Goal: Complete application form

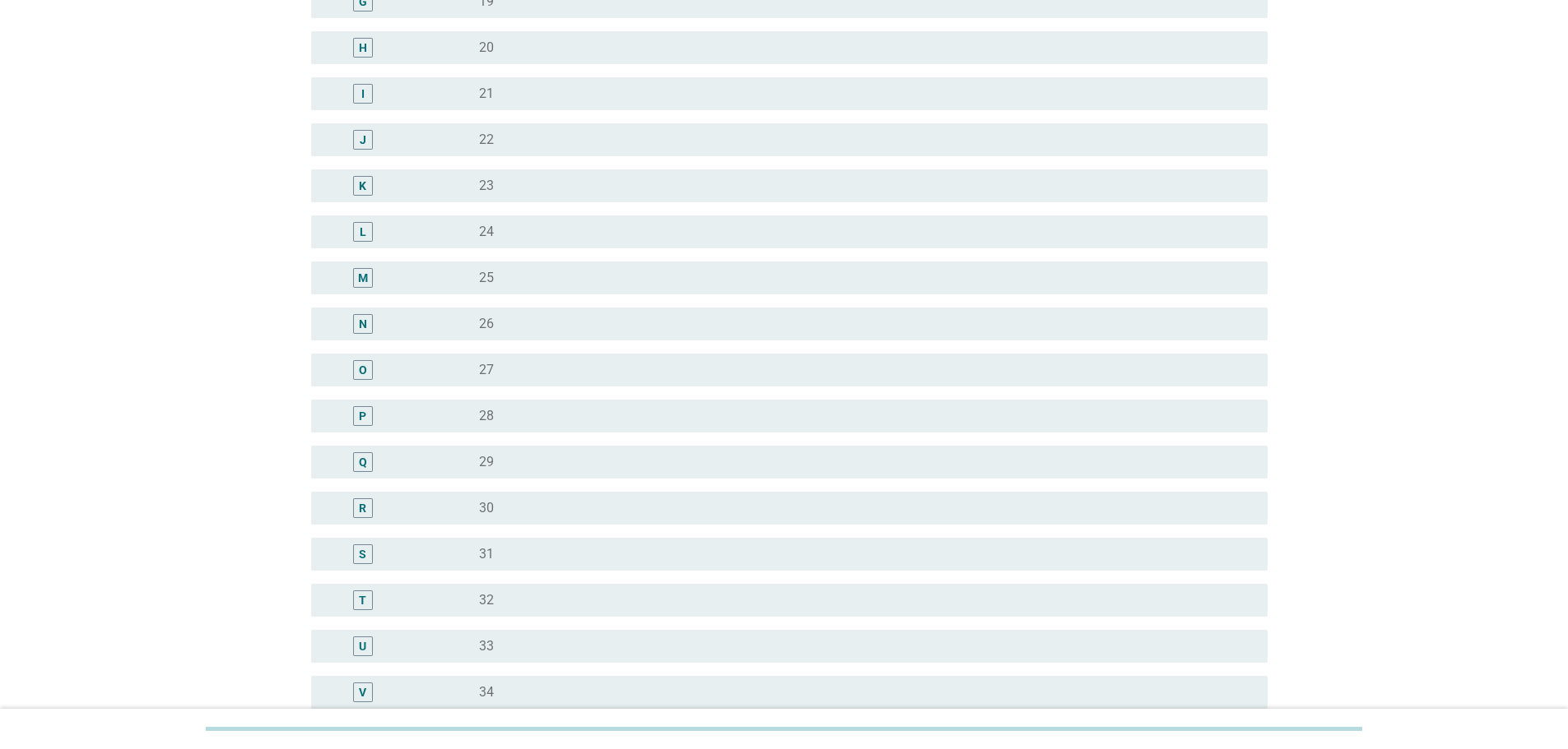
scroll to position [494, 0]
click at [510, 454] on div "radio_button_unchecked 29" at bounding box center [860, 461] width 762 height 16
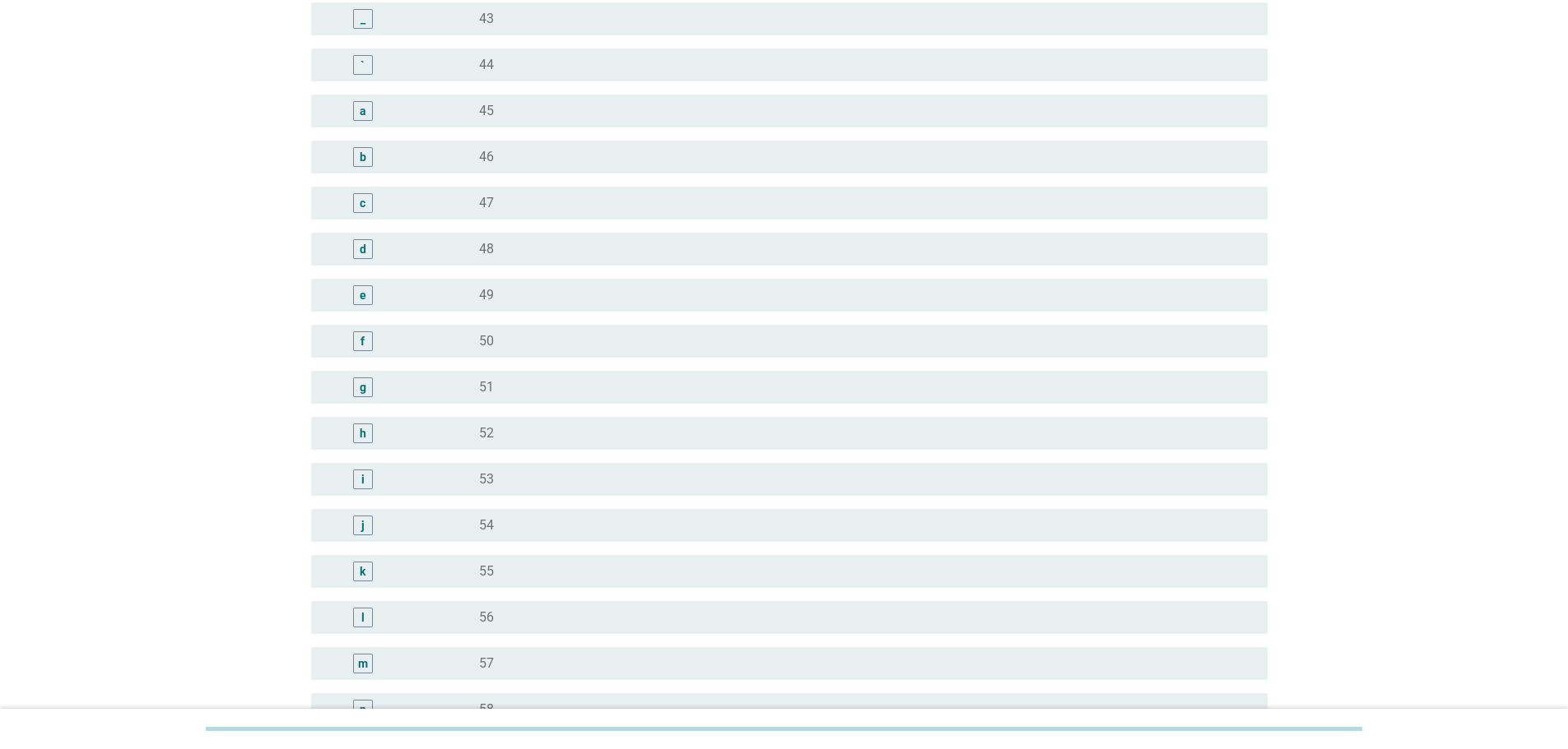
scroll to position [1861, 0]
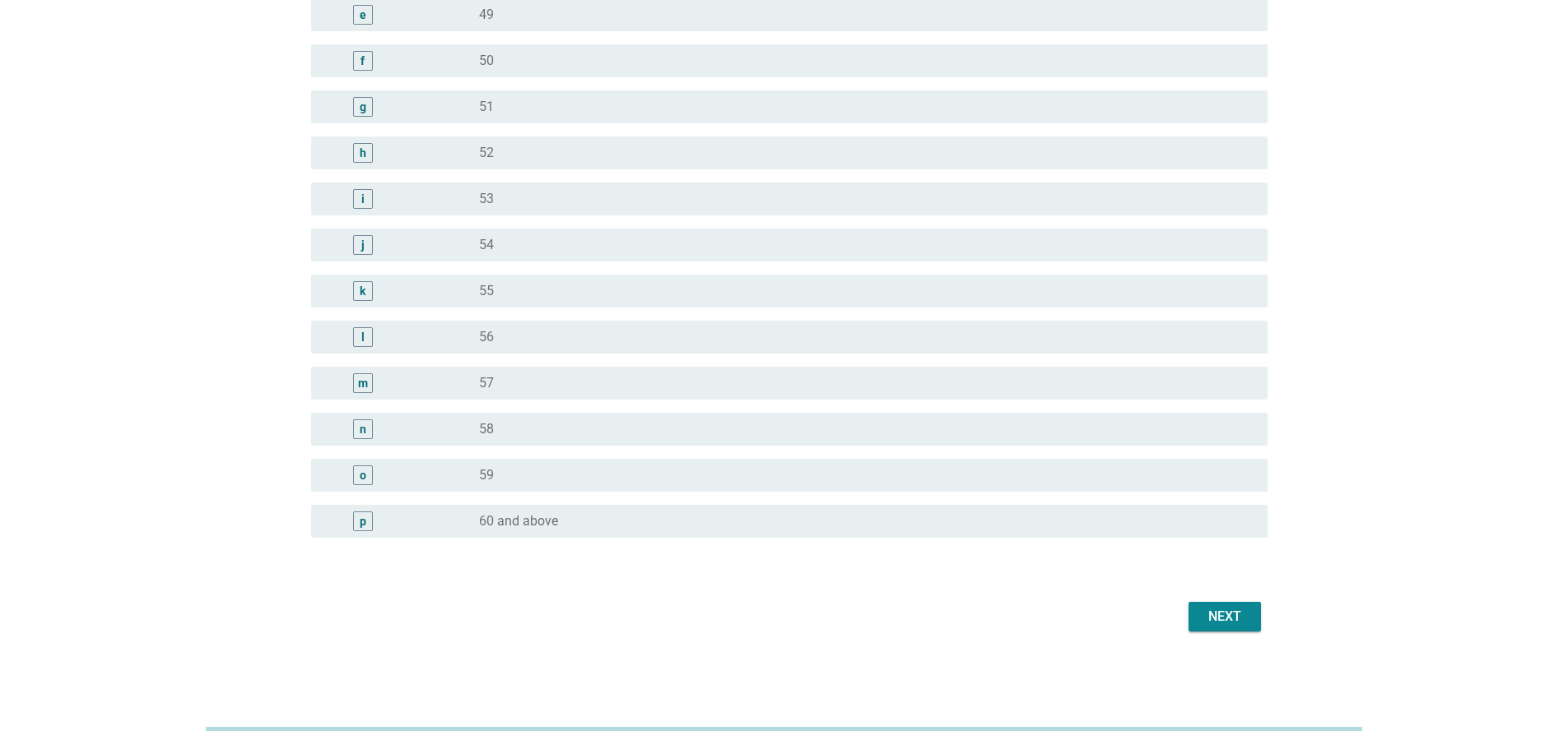
click at [1220, 628] on button "Next" at bounding box center [1224, 617] width 73 height 30
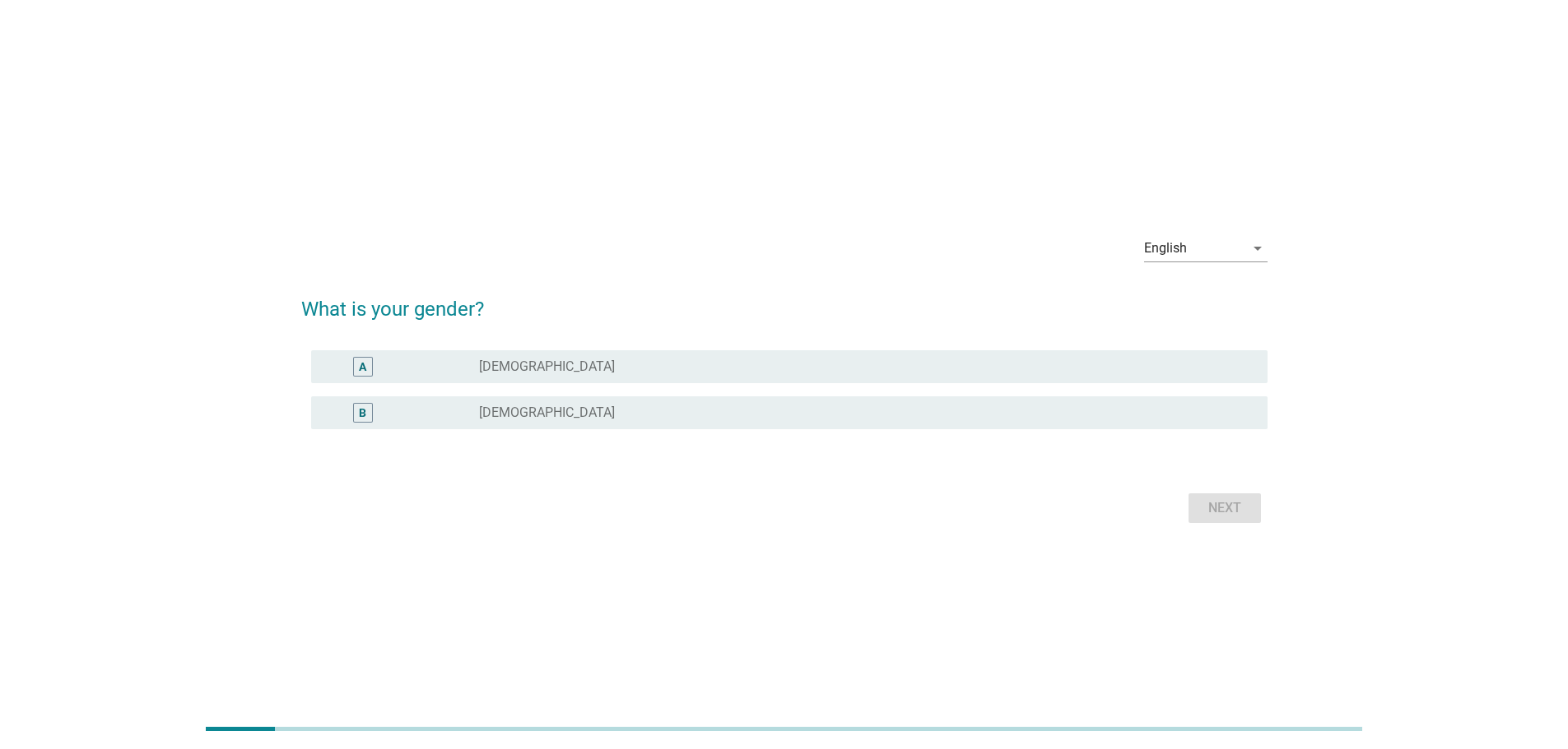
click at [616, 379] on div "A radio_button_unchecked [DEMOGRAPHIC_DATA]" at bounding box center [789, 367] width 956 height 33
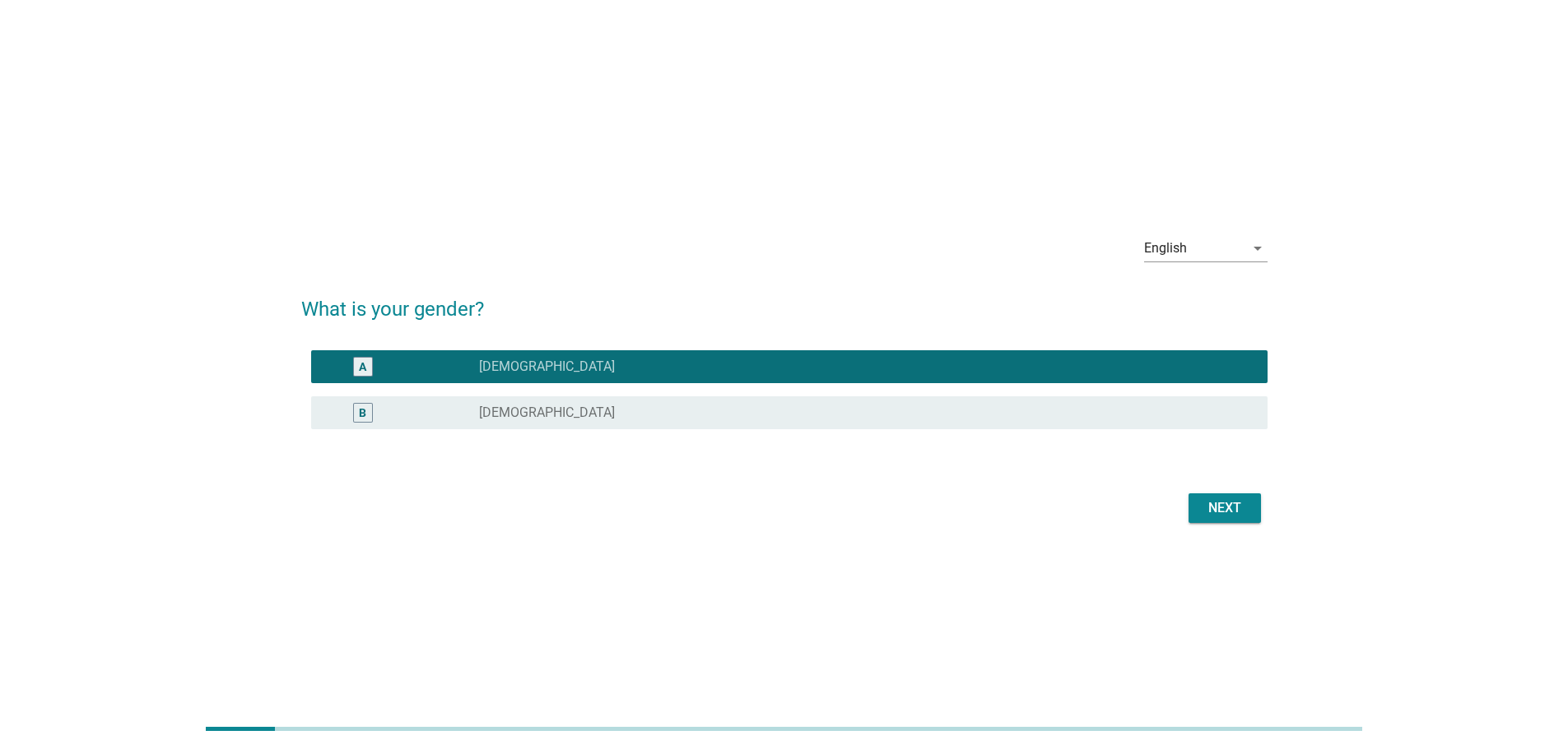
click at [1245, 507] on div "Next" at bounding box center [1224, 508] width 46 height 20
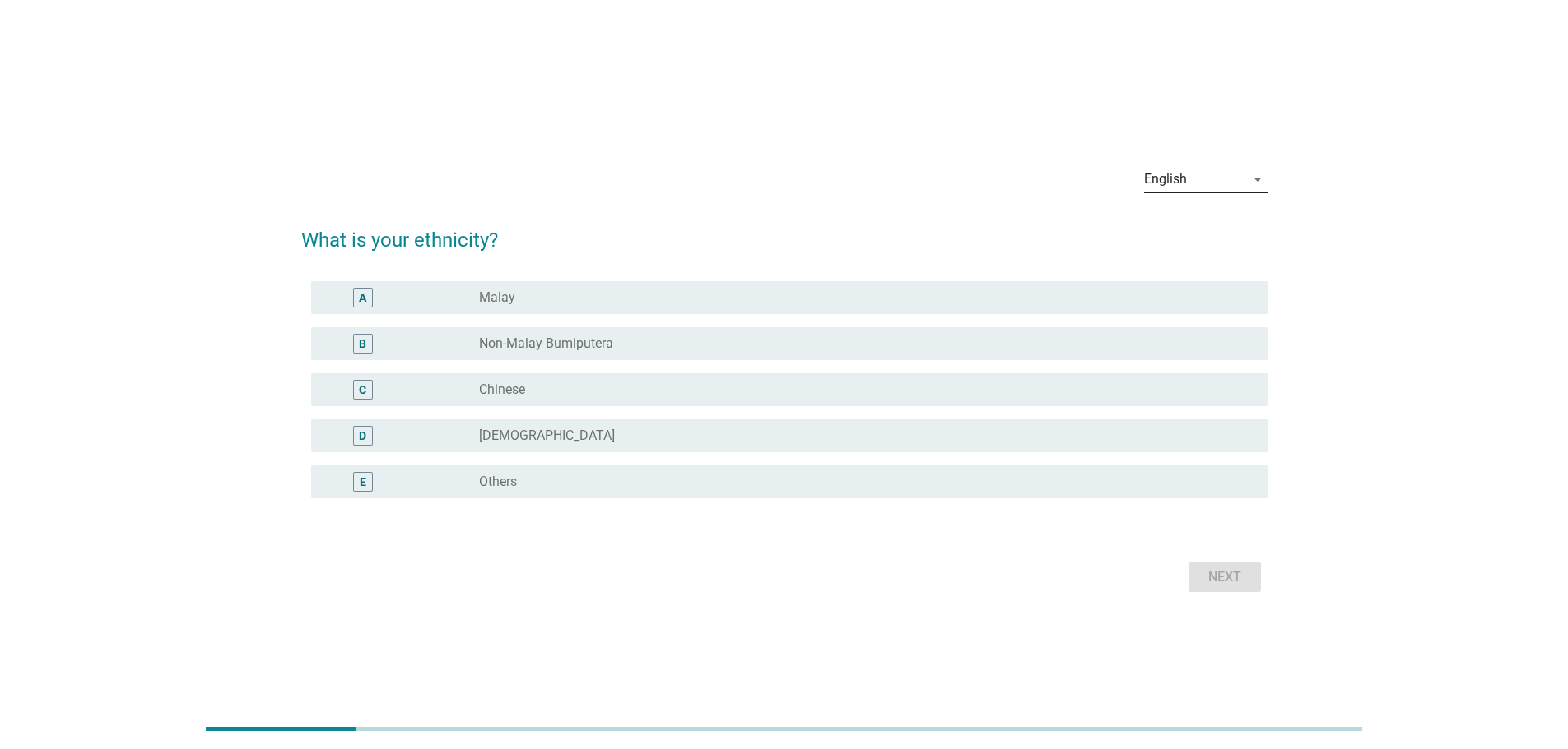
click at [1210, 188] on div "English" at bounding box center [1194, 180] width 101 height 26
click at [916, 171] on div "English arrow_drop_down" at bounding box center [784, 181] width 966 height 56
click at [531, 390] on div "radio_button_unchecked Chinese" at bounding box center [860, 390] width 762 height 16
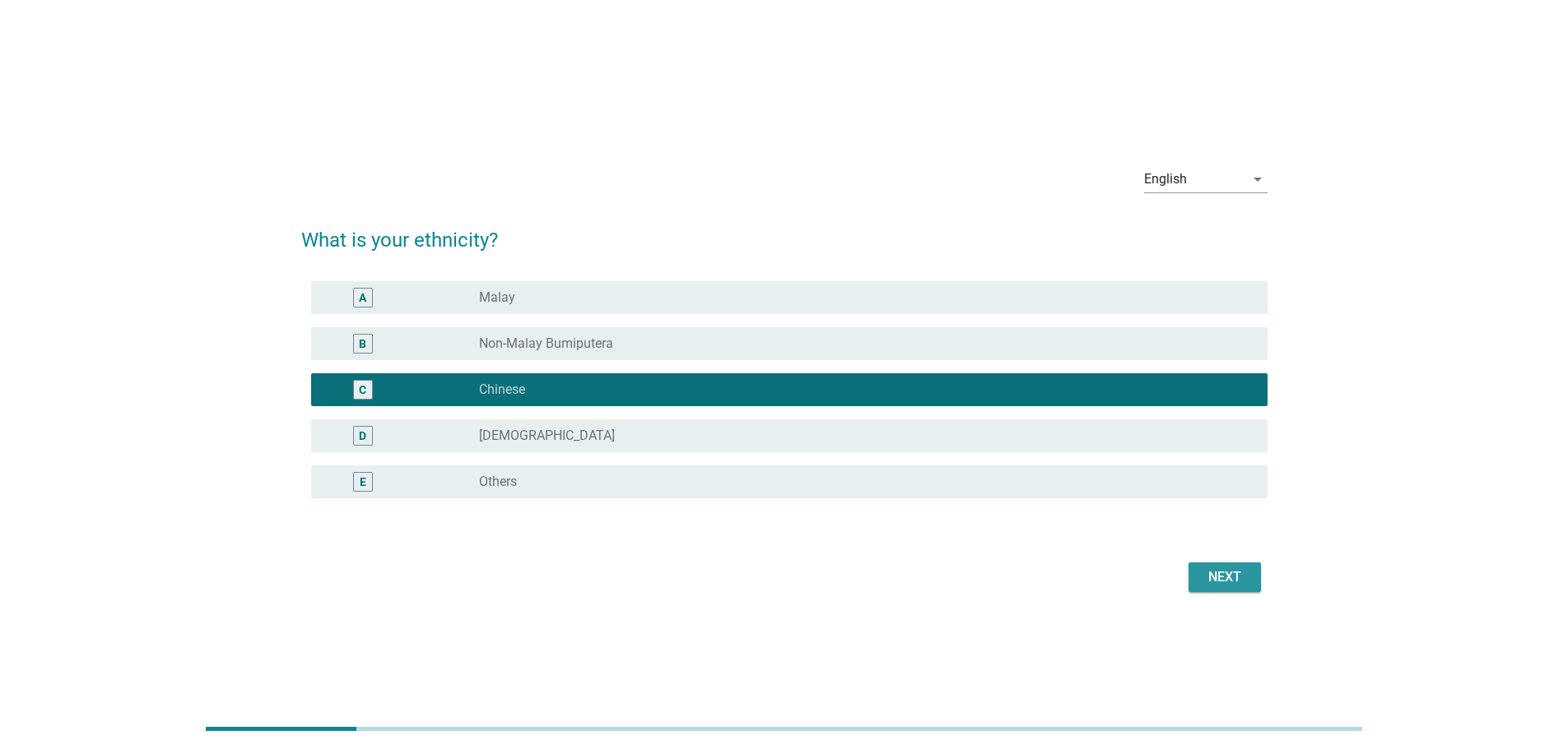
click at [1206, 589] on button "Next" at bounding box center [1224, 578] width 73 height 30
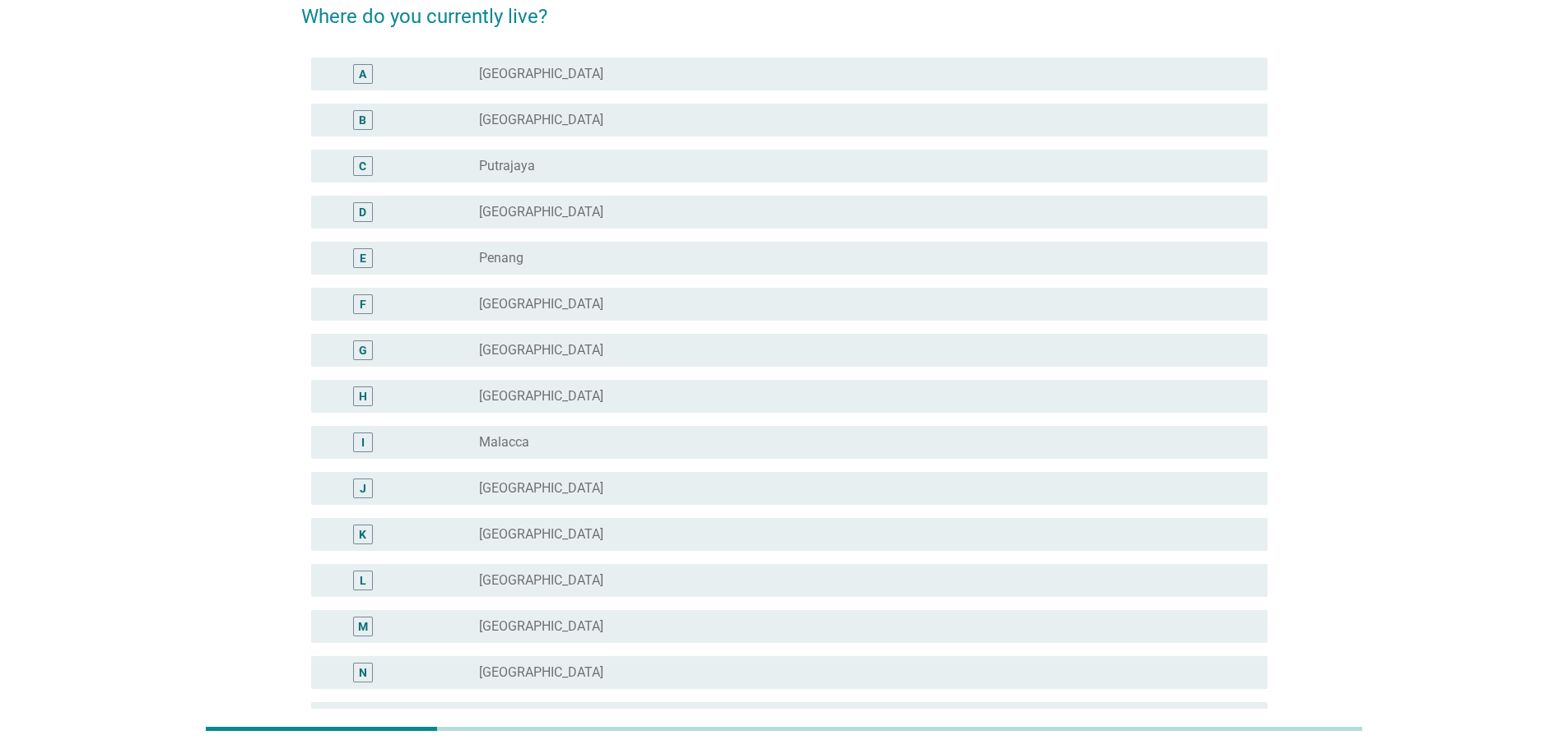
scroll to position [59, 0]
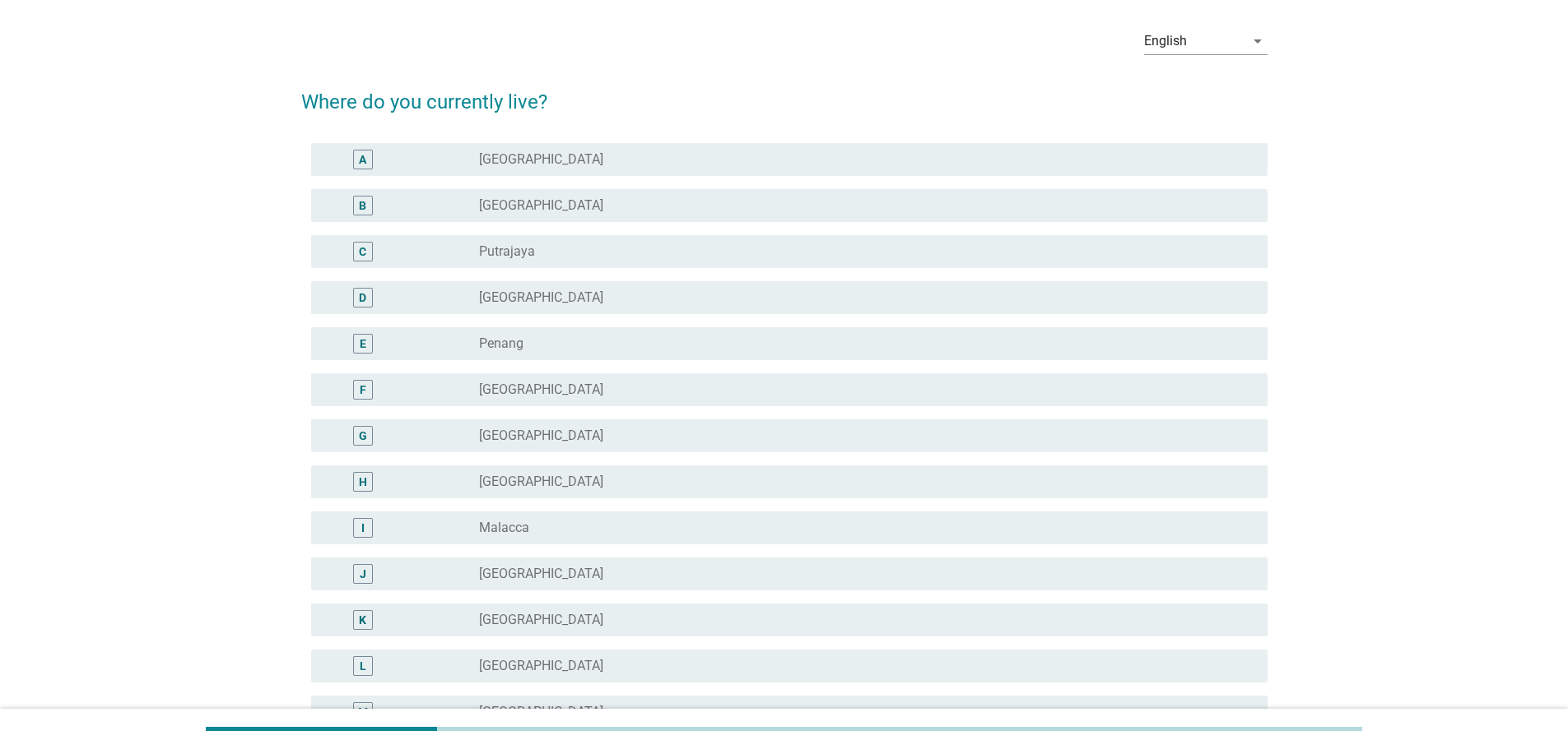
click at [562, 293] on div "radio_button_unchecked [GEOGRAPHIC_DATA]" at bounding box center [860, 297] width 762 height 16
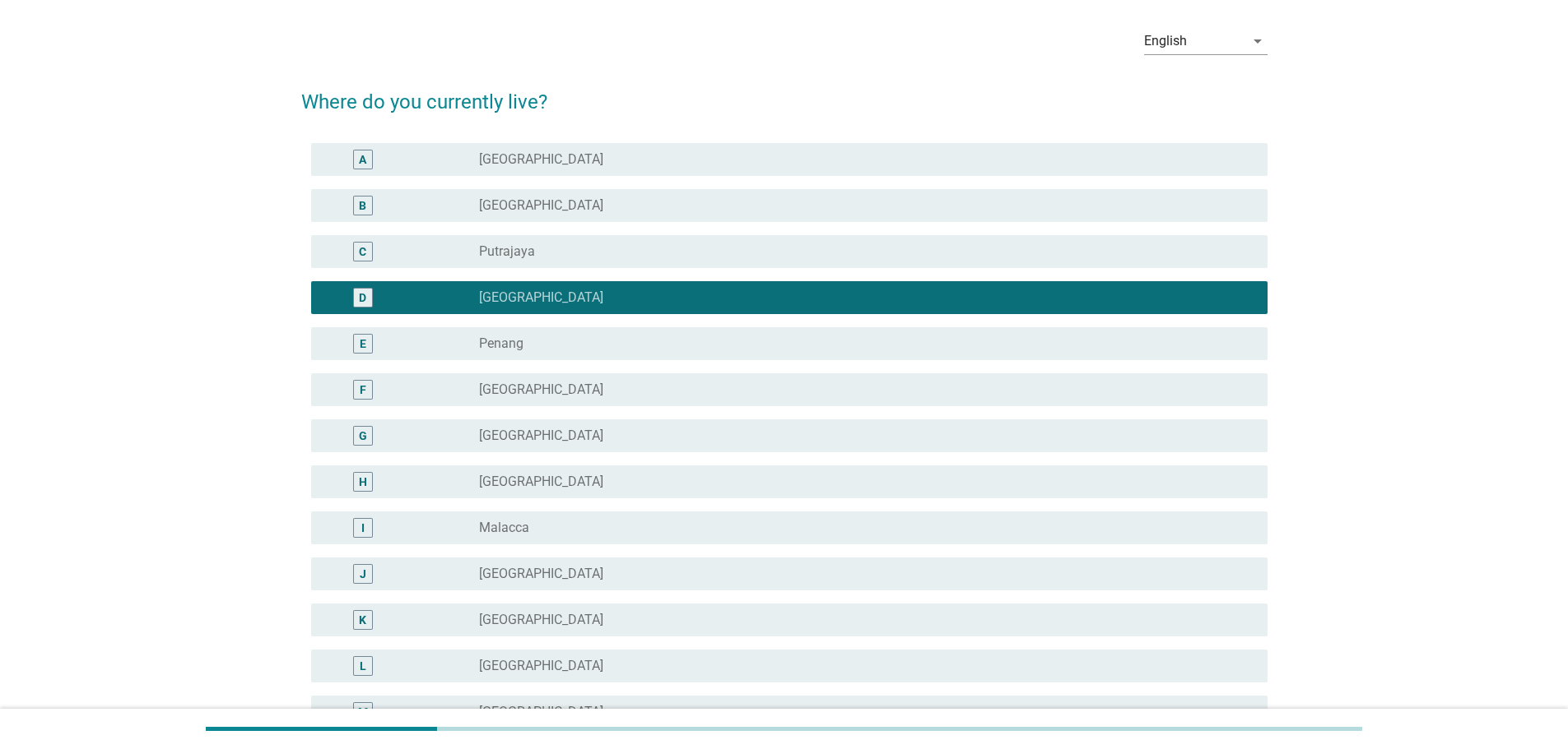
scroll to position [387, 0]
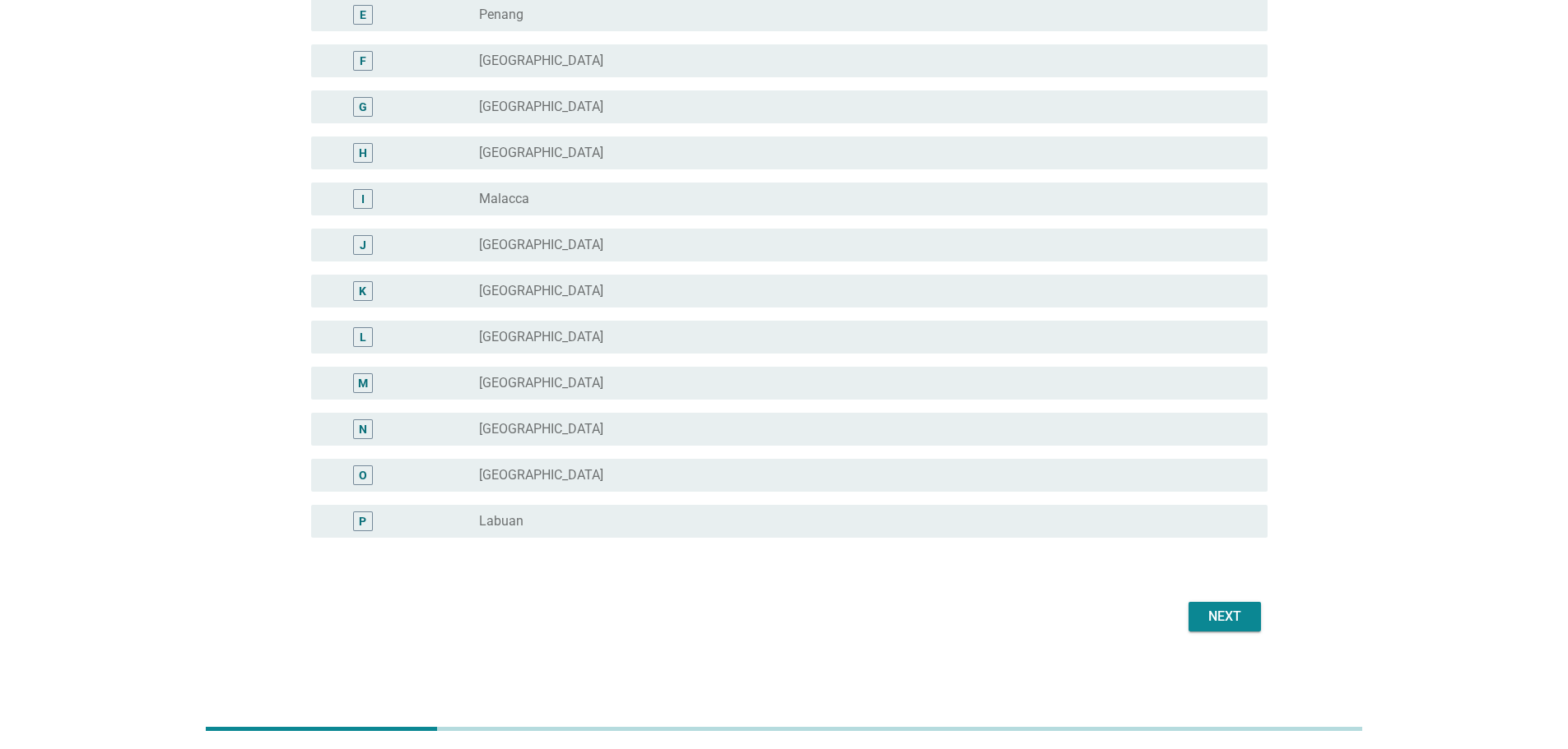
click at [1229, 625] on div "Next" at bounding box center [1224, 617] width 46 height 20
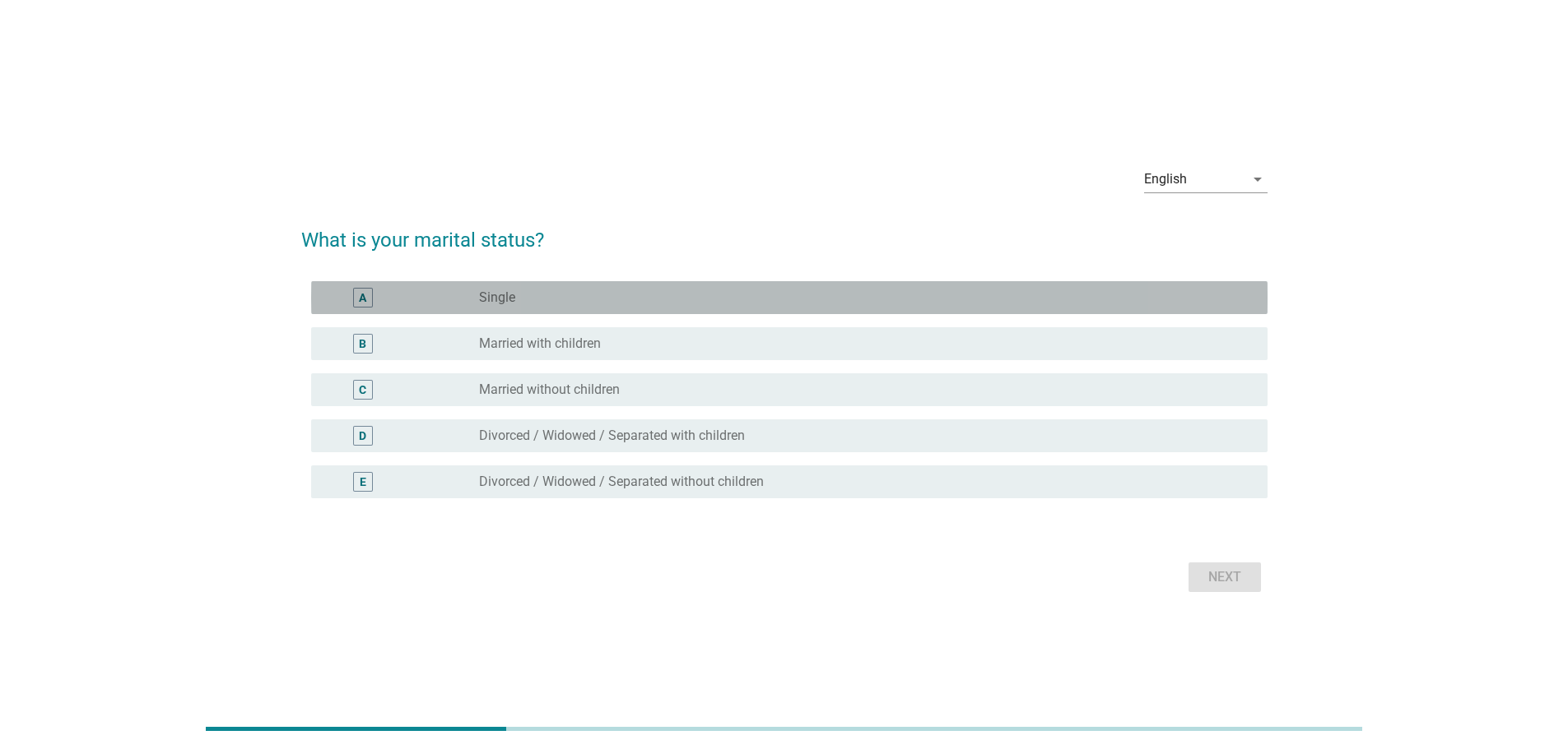
click at [646, 297] on div "radio_button_unchecked Single" at bounding box center [860, 297] width 762 height 16
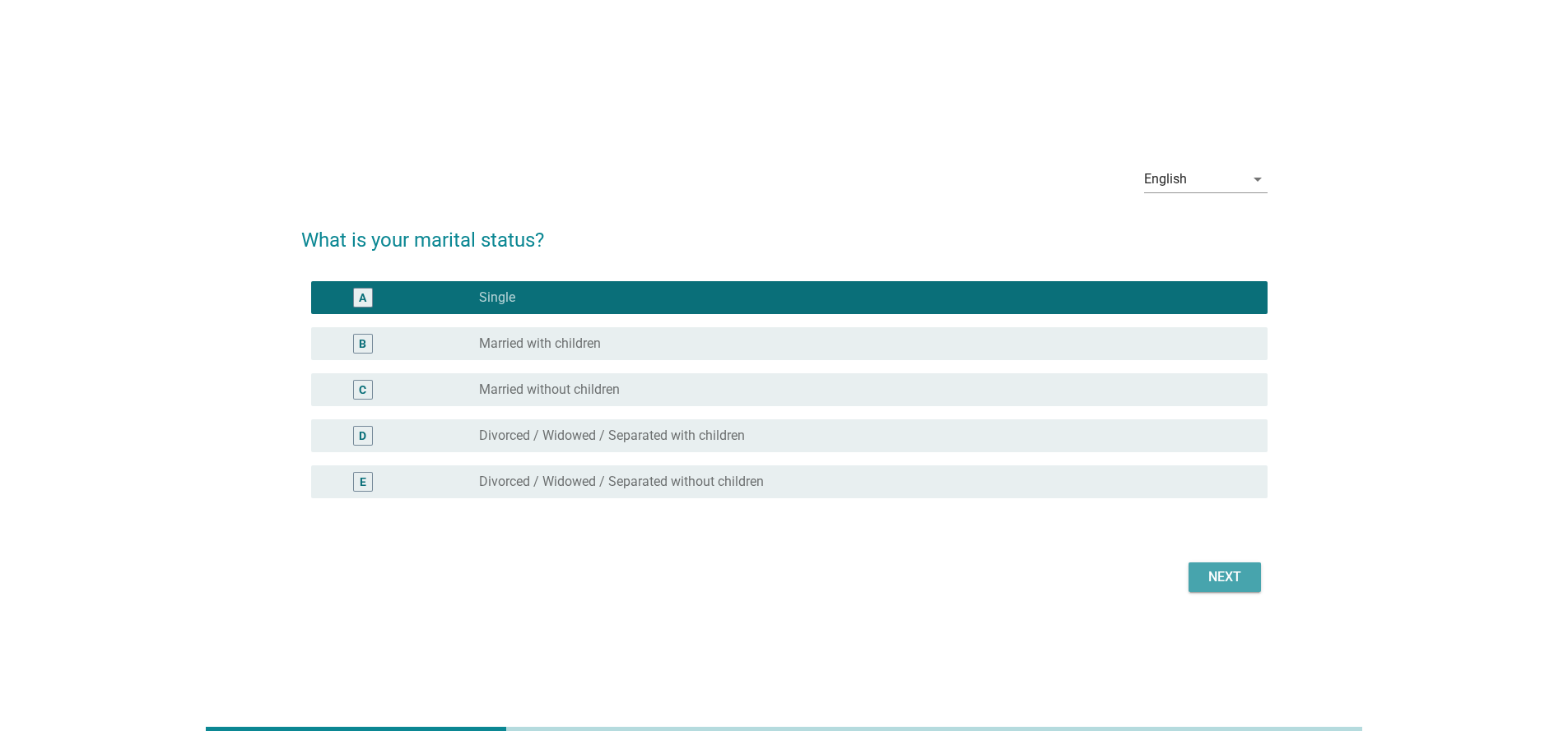
click at [1240, 582] on div "Next" at bounding box center [1224, 578] width 46 height 20
